Goal: Information Seeking & Learning: Learn about a topic

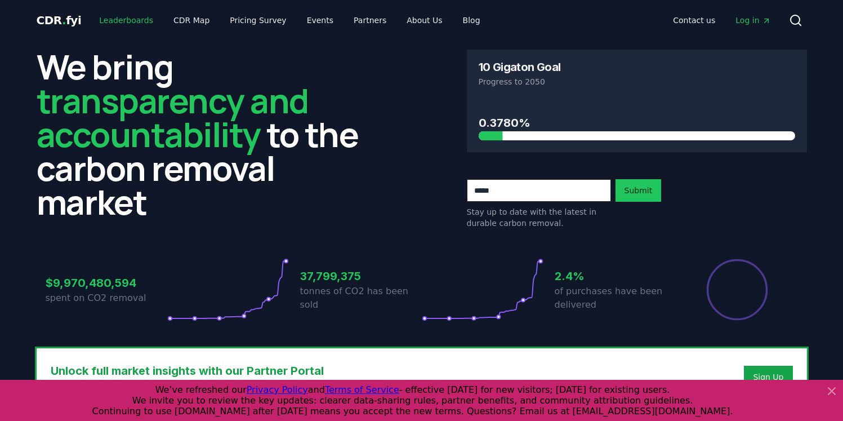
click at [123, 20] on link "Leaderboards" at bounding box center [126, 20] width 72 height 20
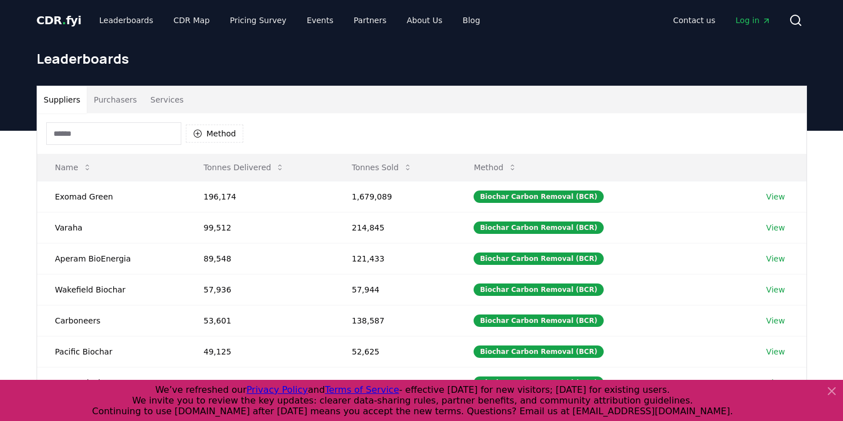
click at [84, 129] on input at bounding box center [113, 133] width 135 height 23
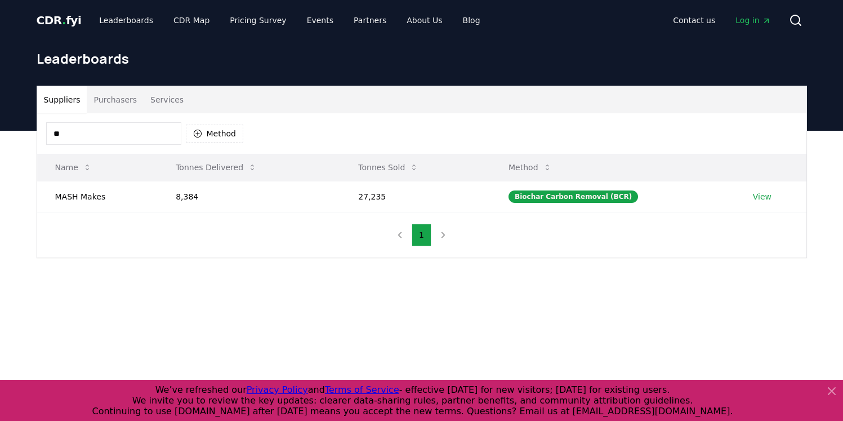
type input "*"
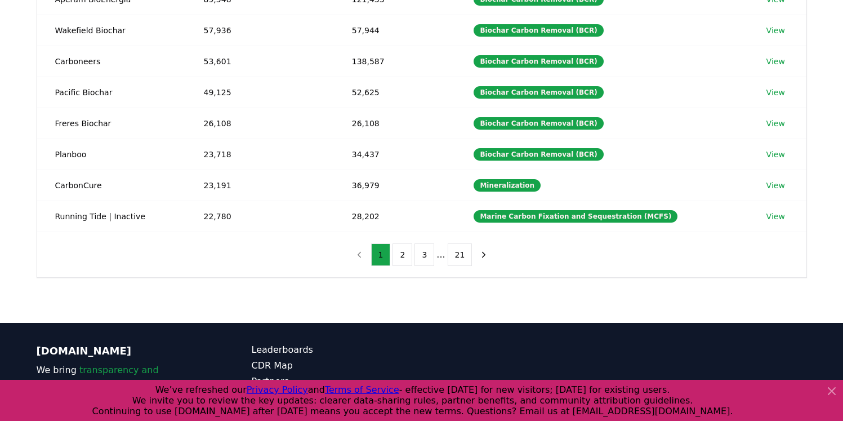
scroll to position [266, 0]
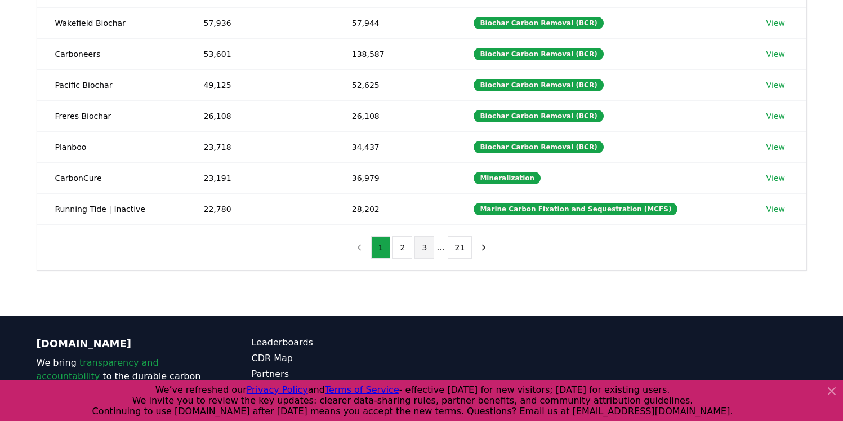
click at [426, 247] on button "3" at bounding box center [425, 247] width 20 height 23
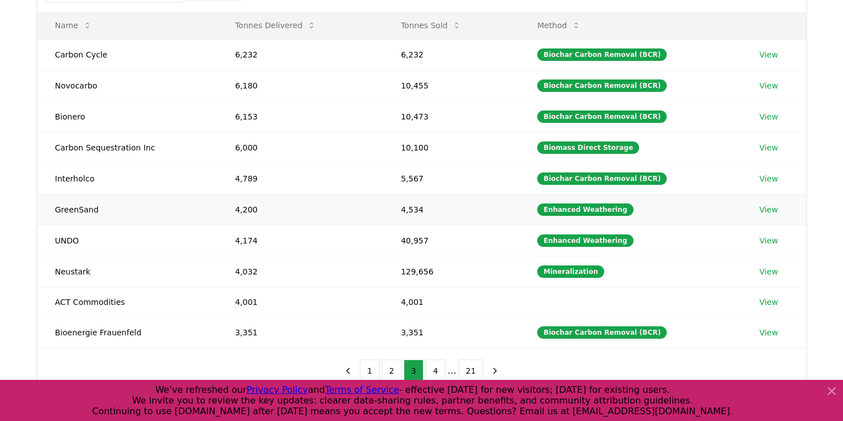
scroll to position [158, 0]
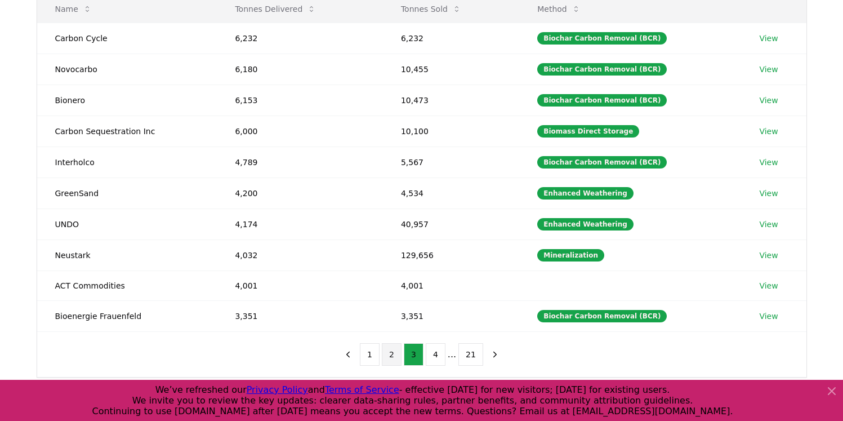
click at [395, 350] on button "2" at bounding box center [392, 354] width 20 height 23
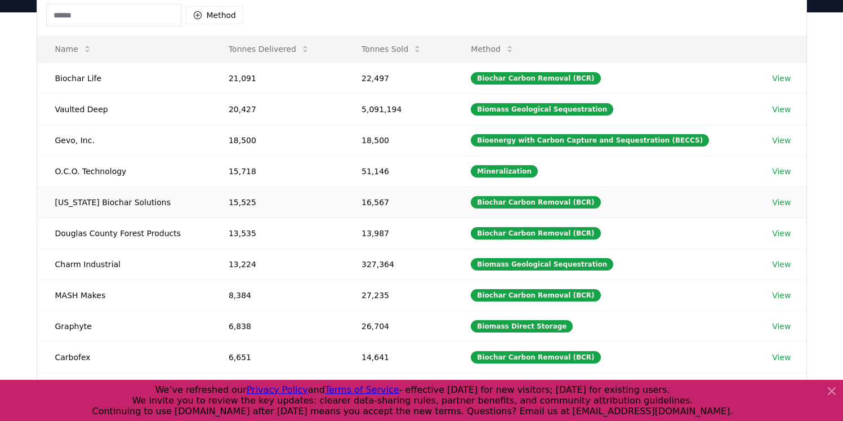
scroll to position [148, 0]
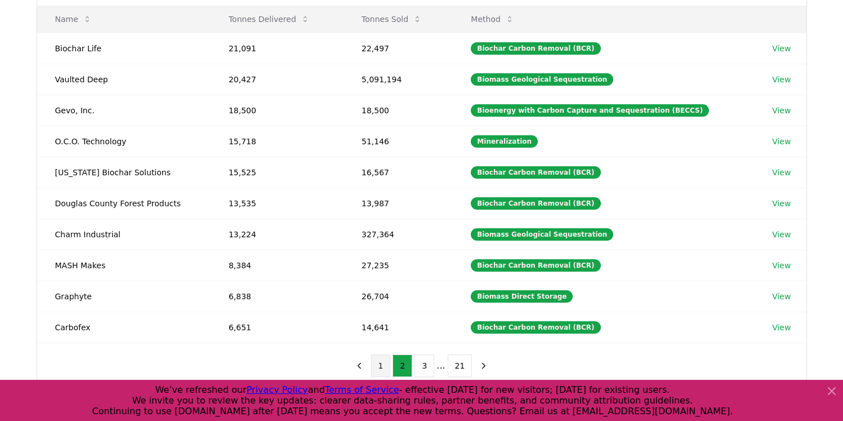
click at [381, 360] on button "1" at bounding box center [381, 365] width 20 height 23
